Goal: Task Accomplishment & Management: Manage account settings

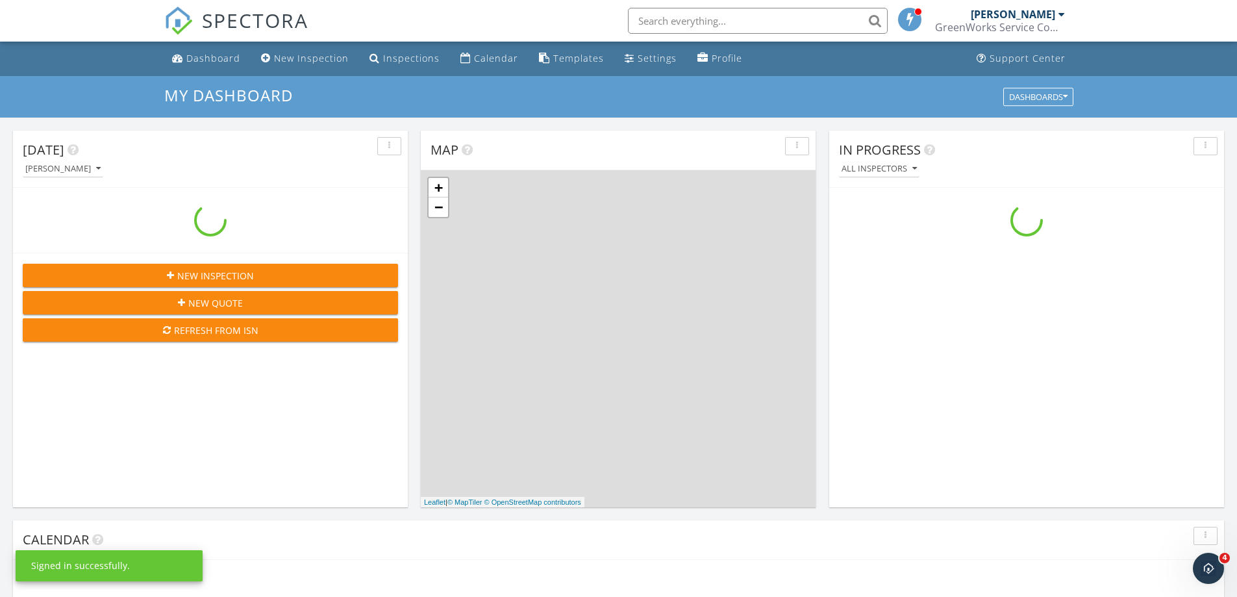
scroll to position [1201, 1257]
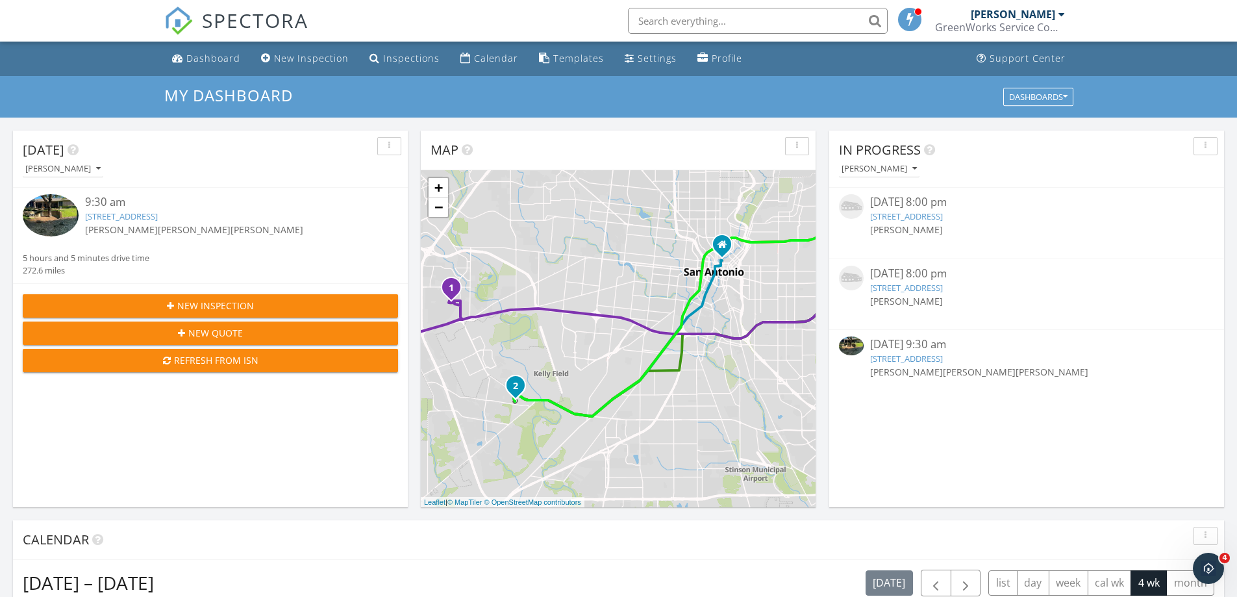
click at [678, 22] on input "text" at bounding box center [758, 21] width 260 height 26
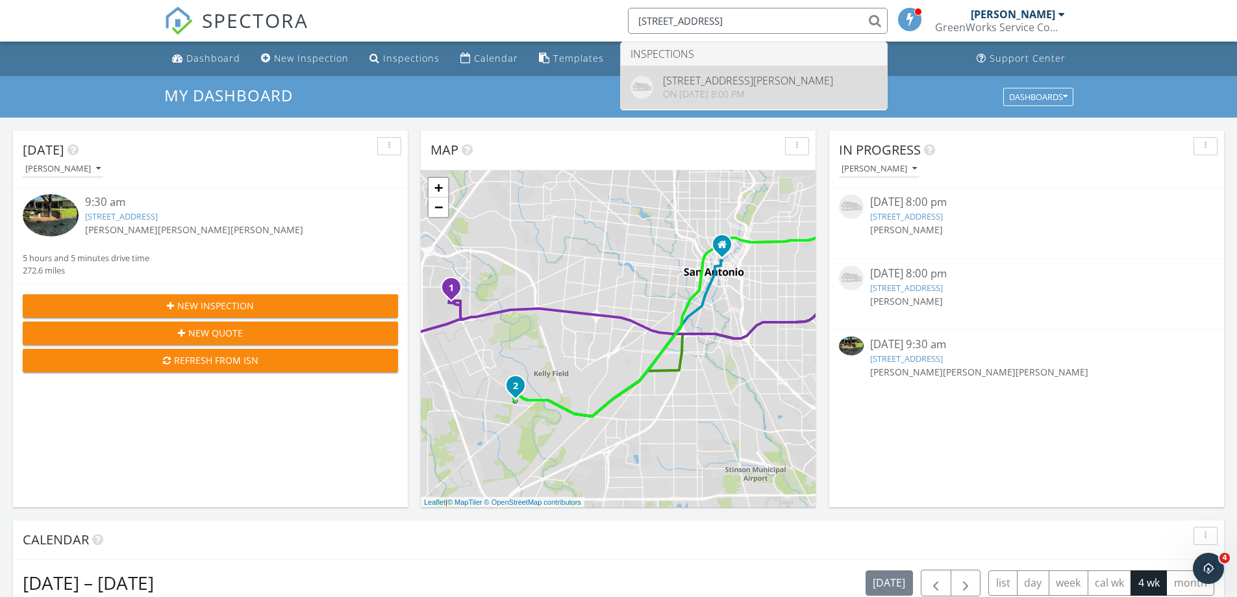
type input "2700 Zion Hill"
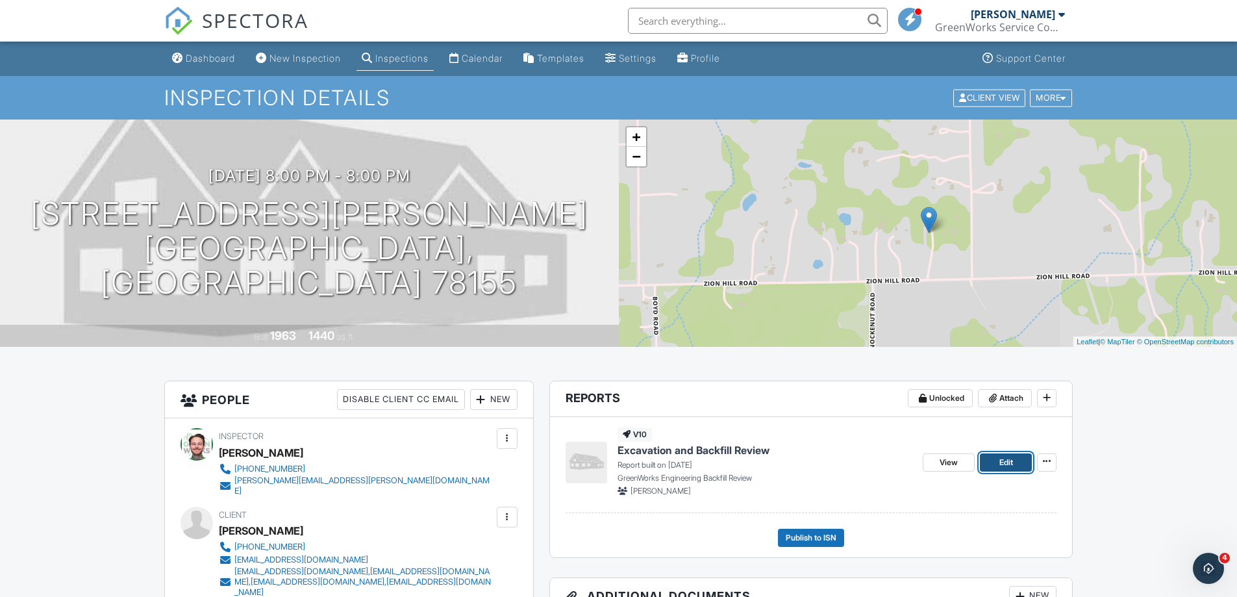
click at [1002, 462] on span "Edit" at bounding box center [1006, 462] width 14 height 13
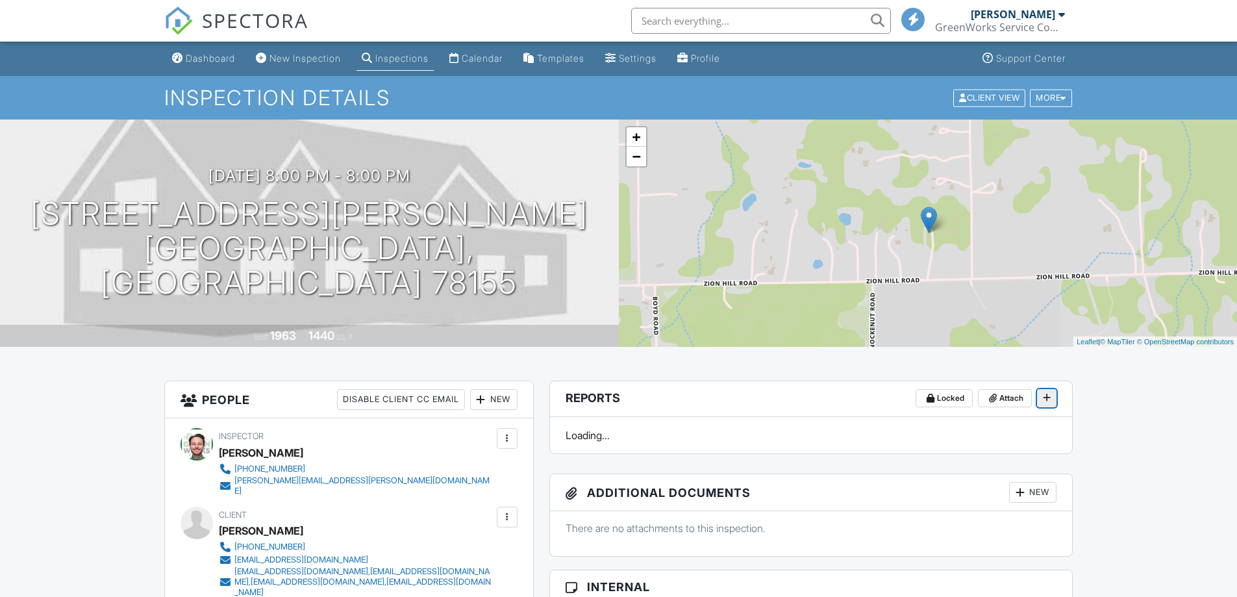
click at [1048, 399] on icon at bounding box center [1046, 397] width 8 height 9
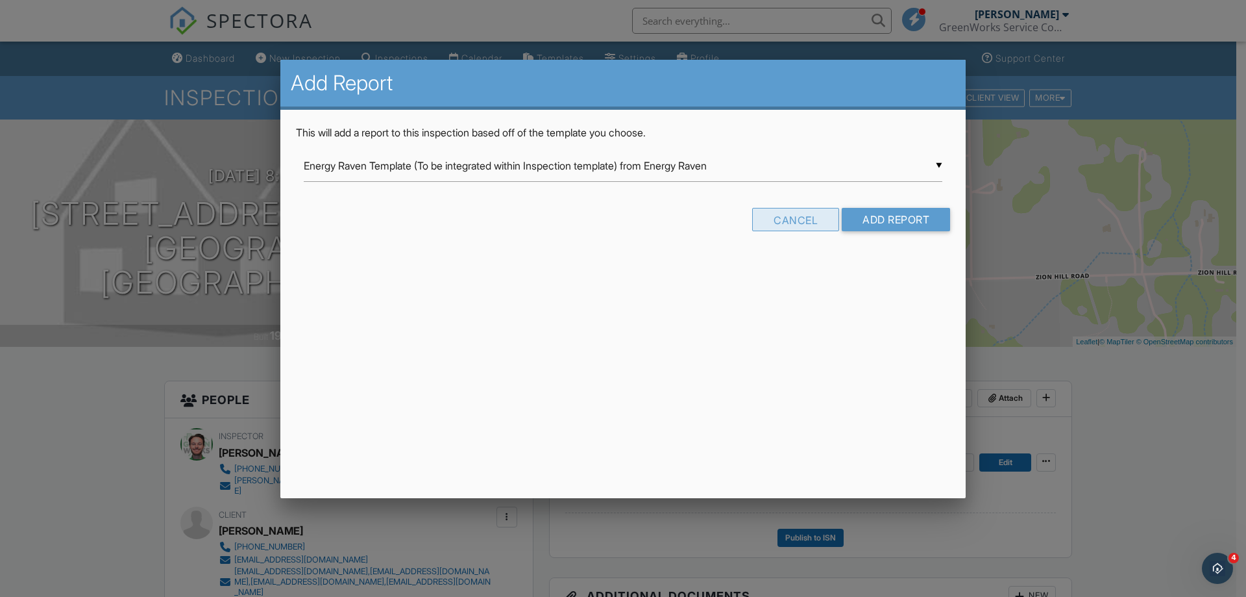
click at [804, 216] on div "Cancel" at bounding box center [795, 219] width 87 height 23
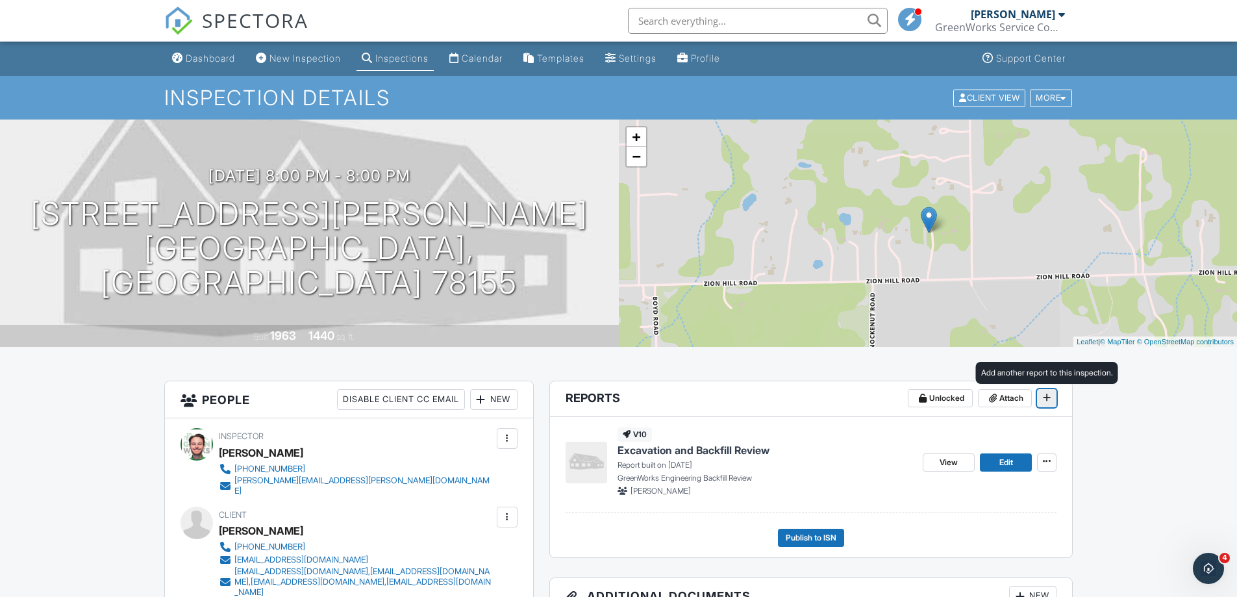
click at [1051, 391] on span at bounding box center [1046, 397] width 13 height 13
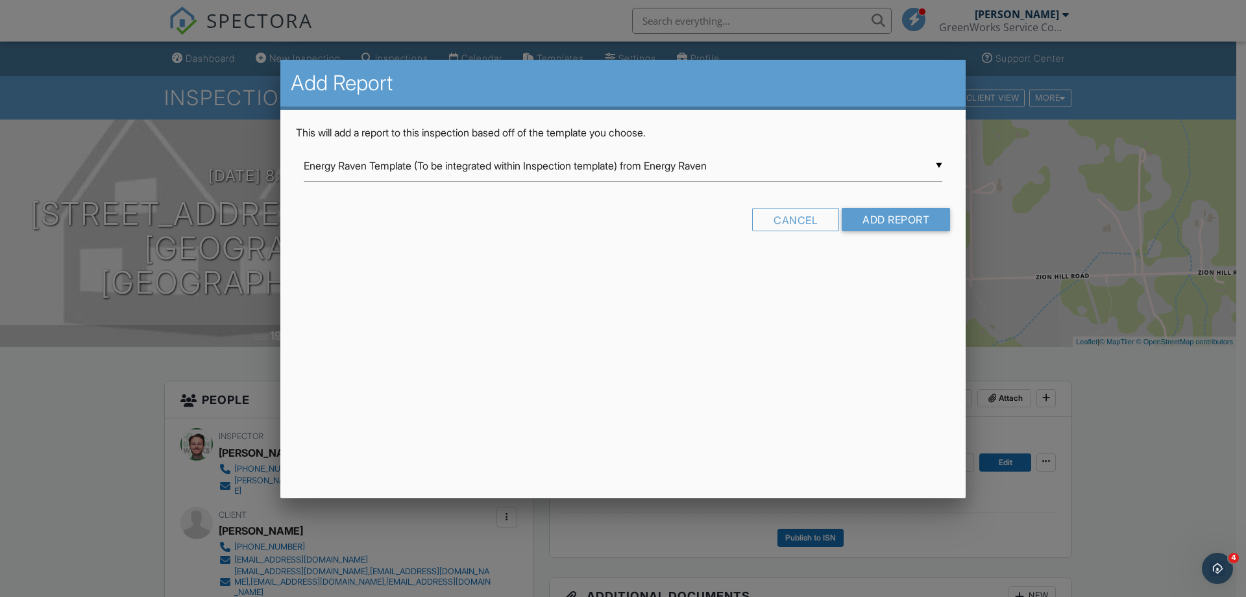
click at [587, 164] on div "▼ Energy Raven Template (To be integrated within Inspection template) from Ener…" at bounding box center [623, 166] width 639 height 32
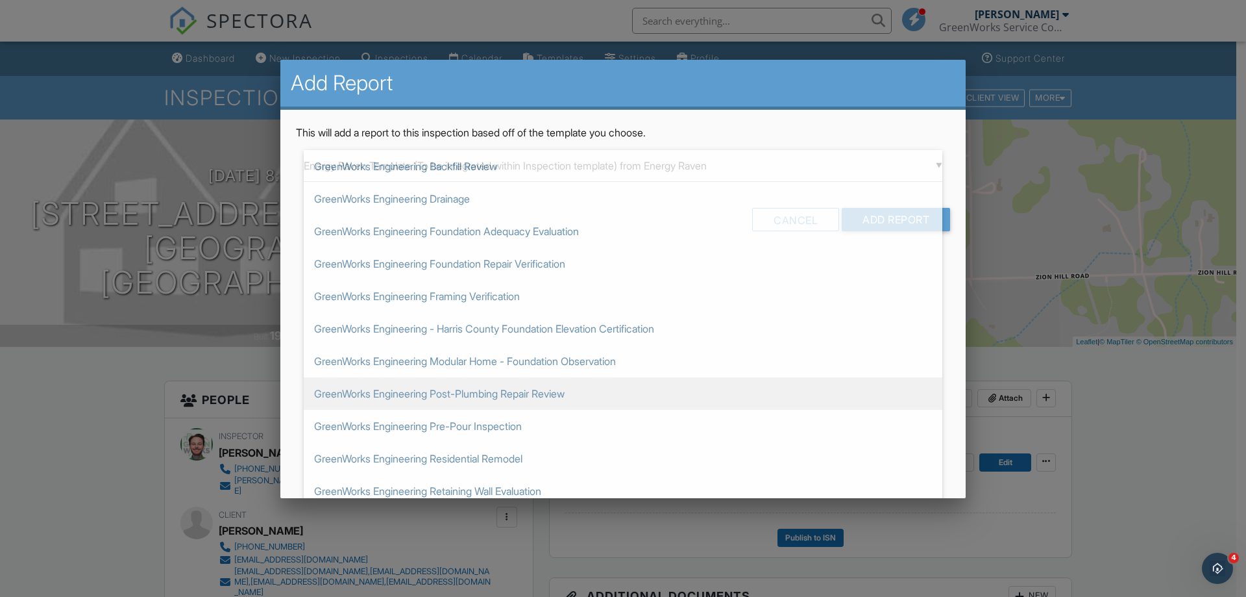
click at [504, 399] on span "GreenWorks Engineering Post-Plumbing Repair Review" at bounding box center [623, 393] width 639 height 32
type input "GreenWorks Engineering Post-Plumbing Repair Review"
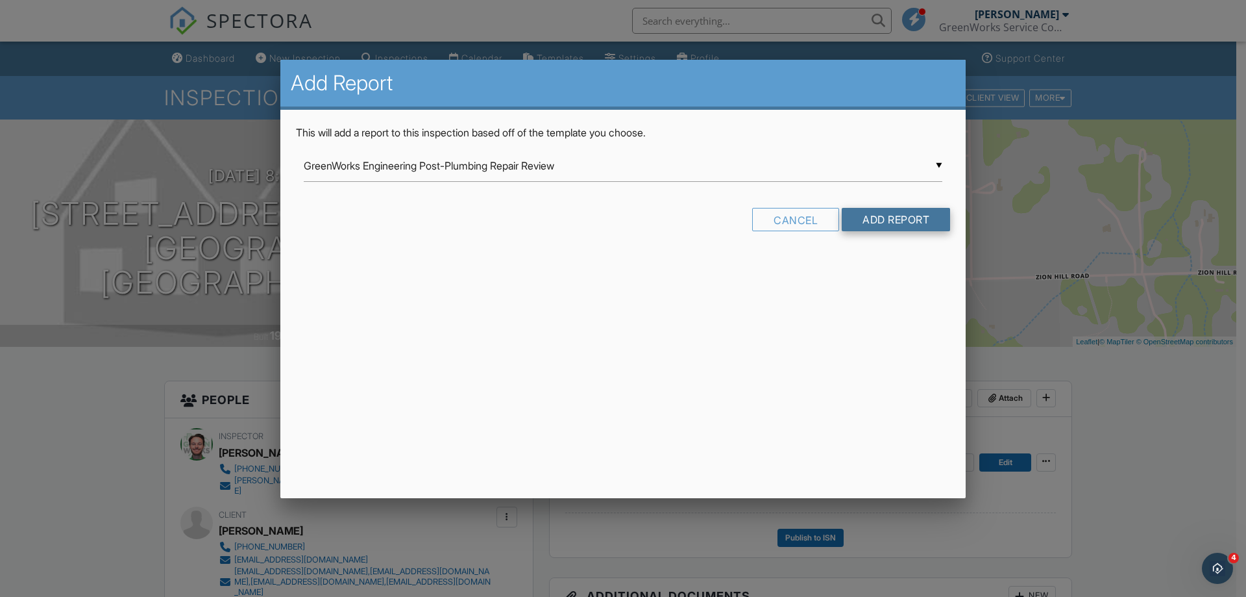
click at [898, 224] on input "Add Report" at bounding box center [896, 219] width 108 height 23
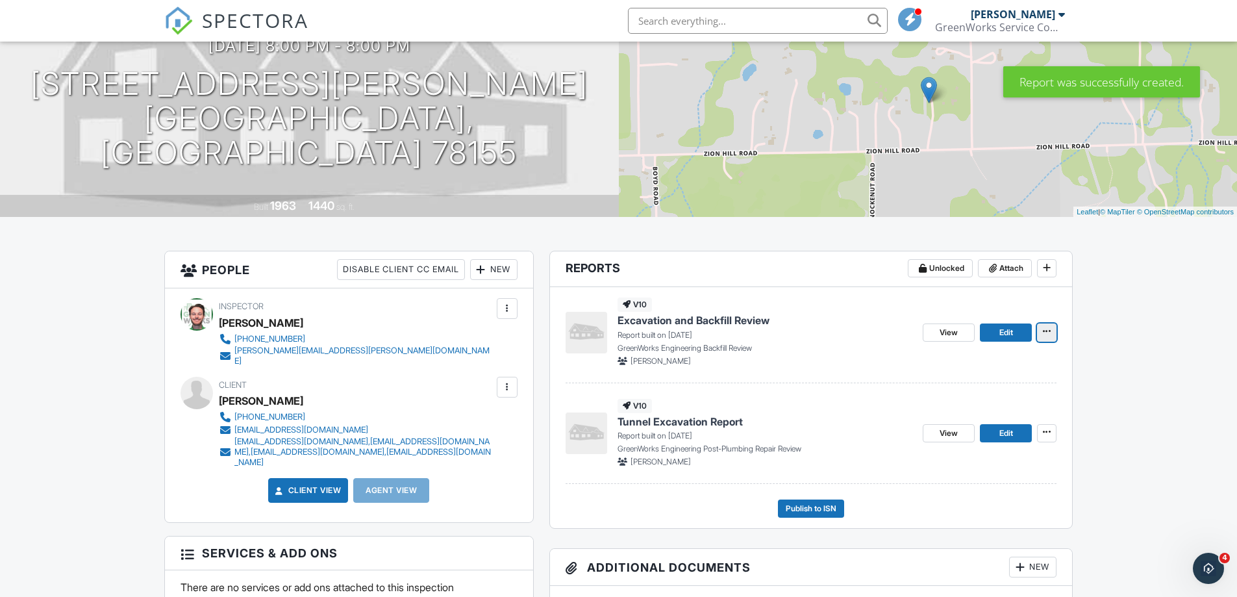
click at [1048, 332] on icon at bounding box center [1046, 330] width 8 height 9
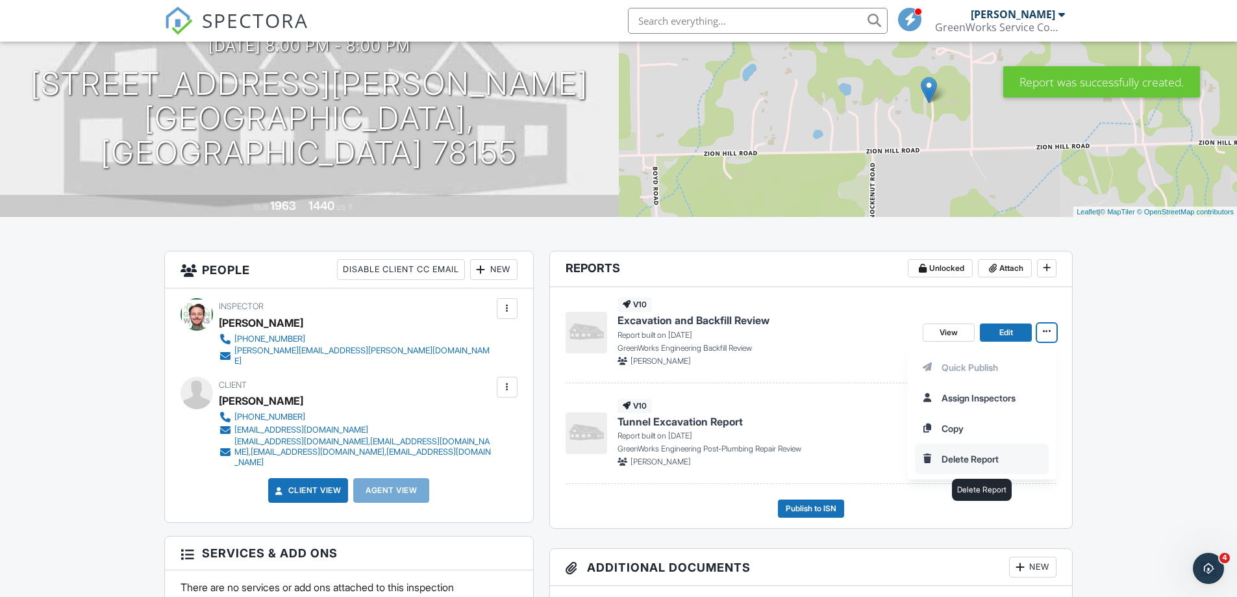
click at [954, 459] on input "Delete Report" at bounding box center [981, 458] width 132 height 29
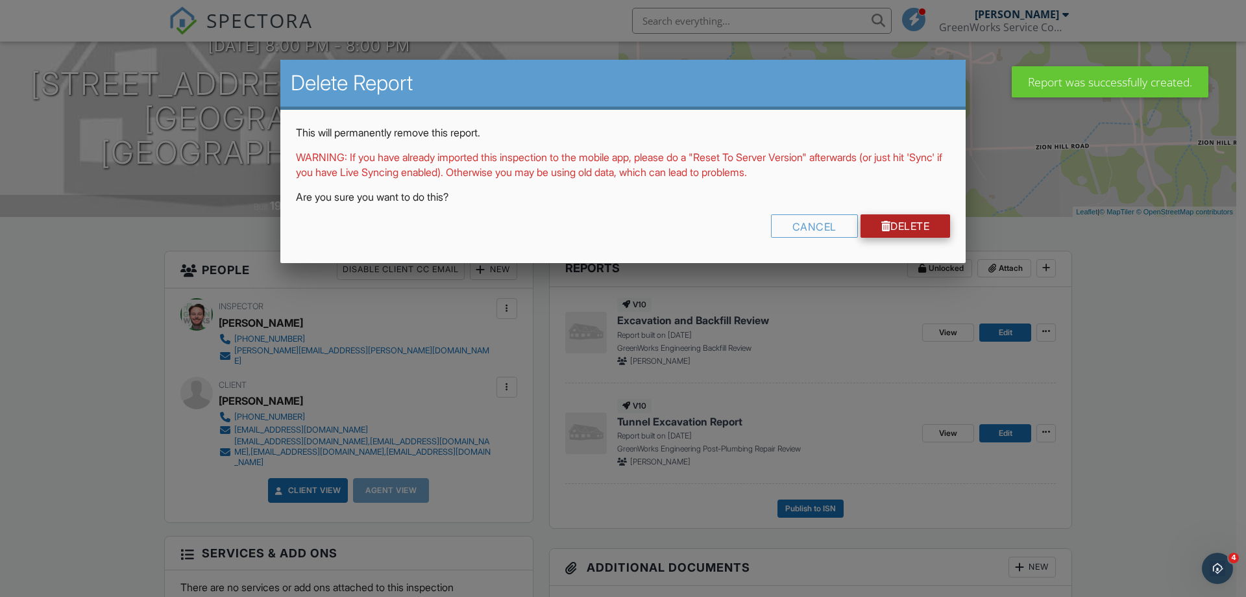
click at [901, 223] on link "Delete" at bounding box center [906, 225] width 90 height 23
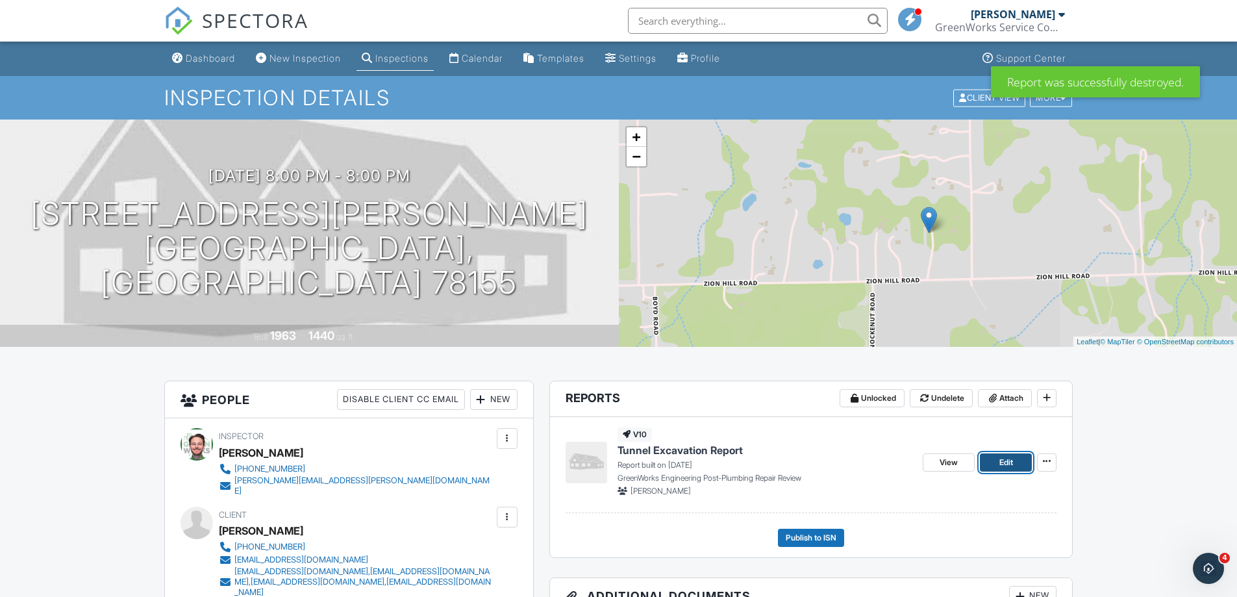
click at [1004, 456] on span "Edit" at bounding box center [1006, 462] width 14 height 13
